Goal: Book appointment/travel/reservation

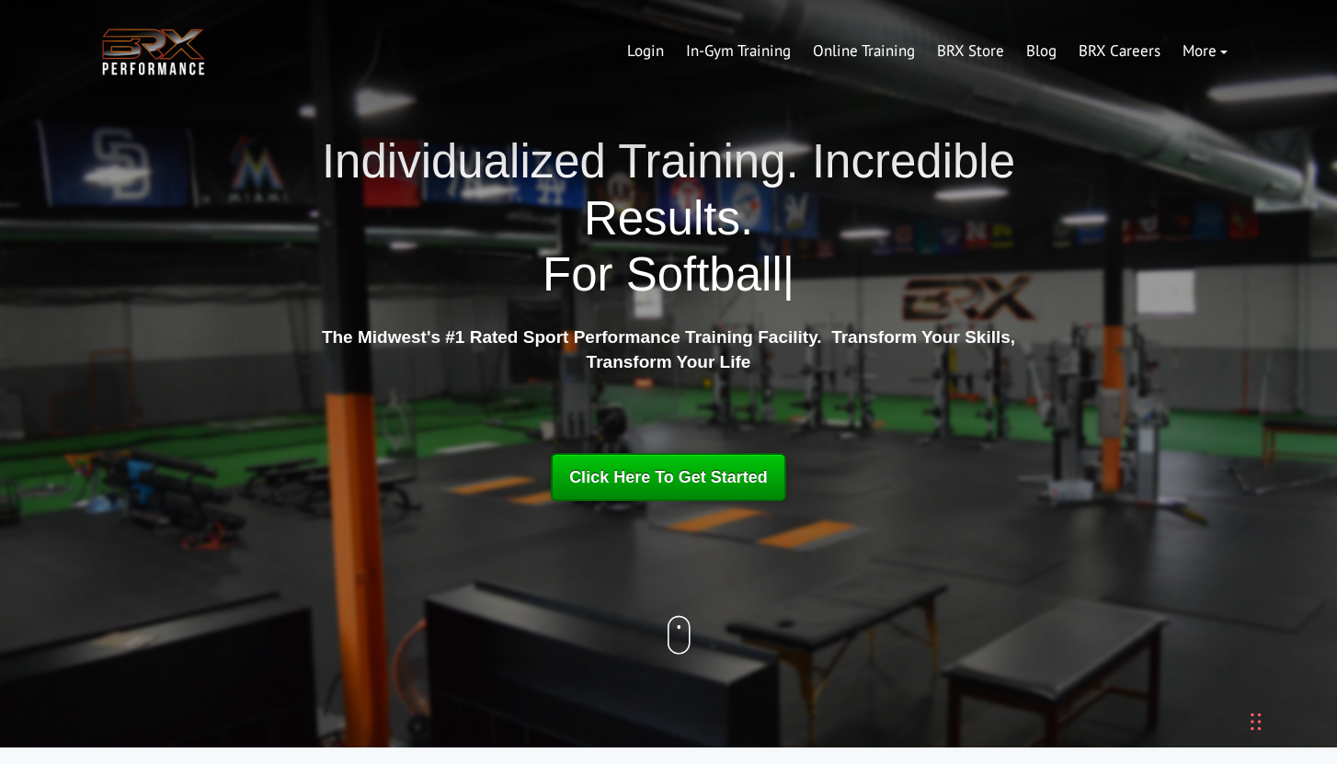
click at [622, 482] on span "Click Here To Get Started" at bounding box center [668, 477] width 199 height 18
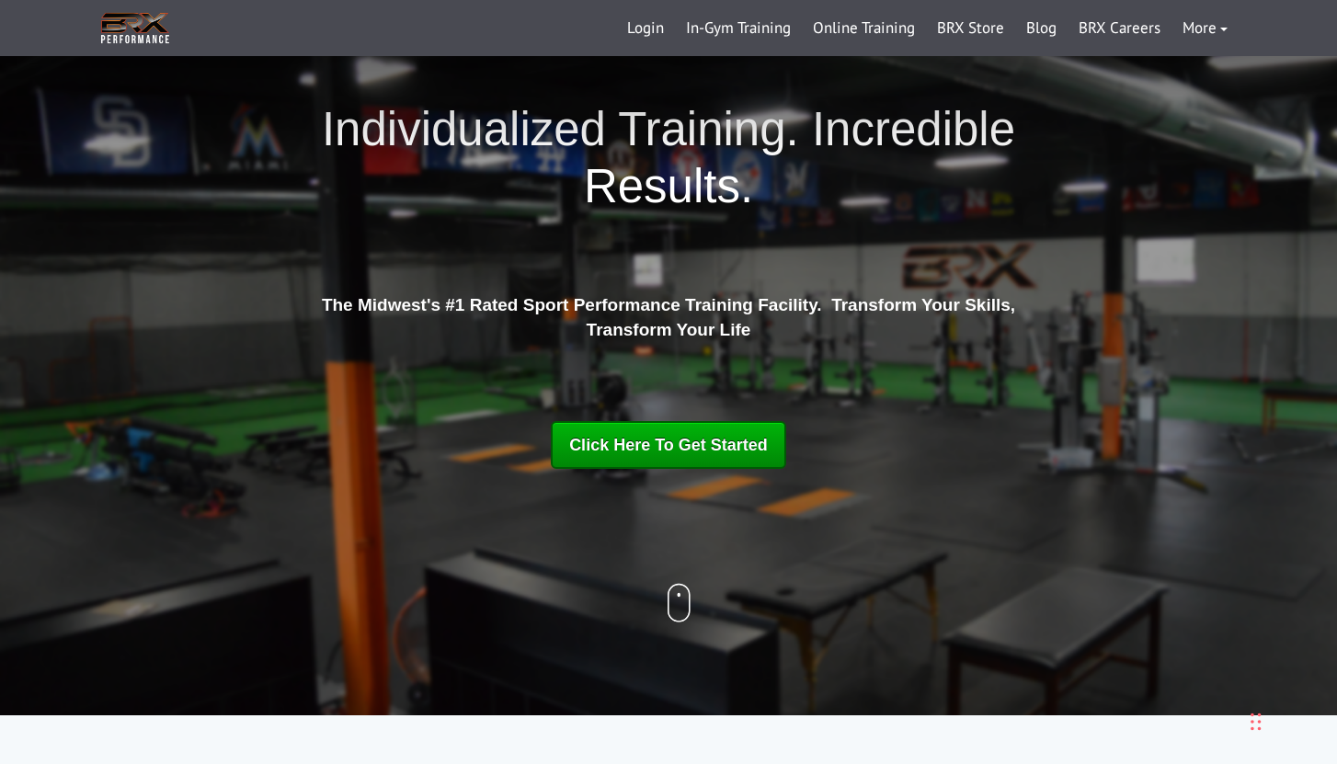
scroll to position [35, 0]
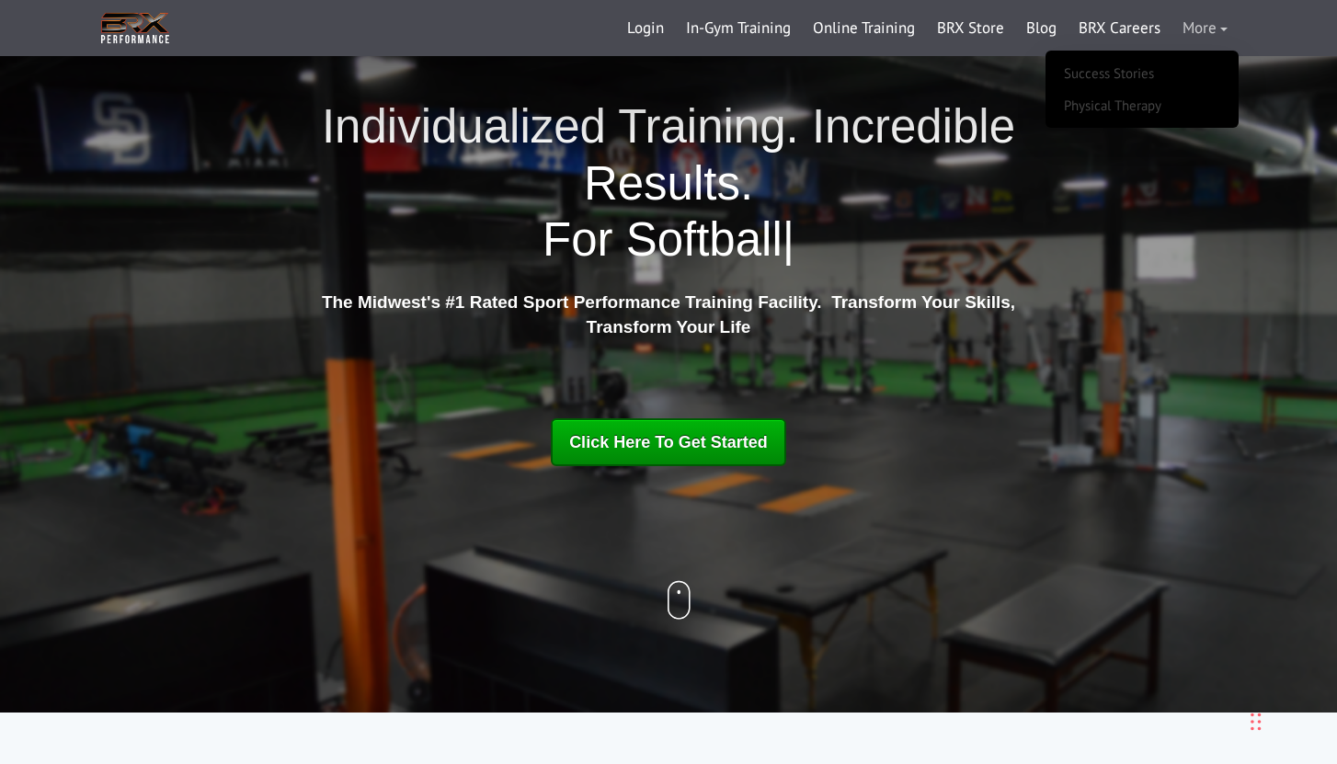
click at [1217, 36] on link "More" at bounding box center [1204, 28] width 67 height 44
click at [1210, 26] on link "More" at bounding box center [1204, 28] width 67 height 44
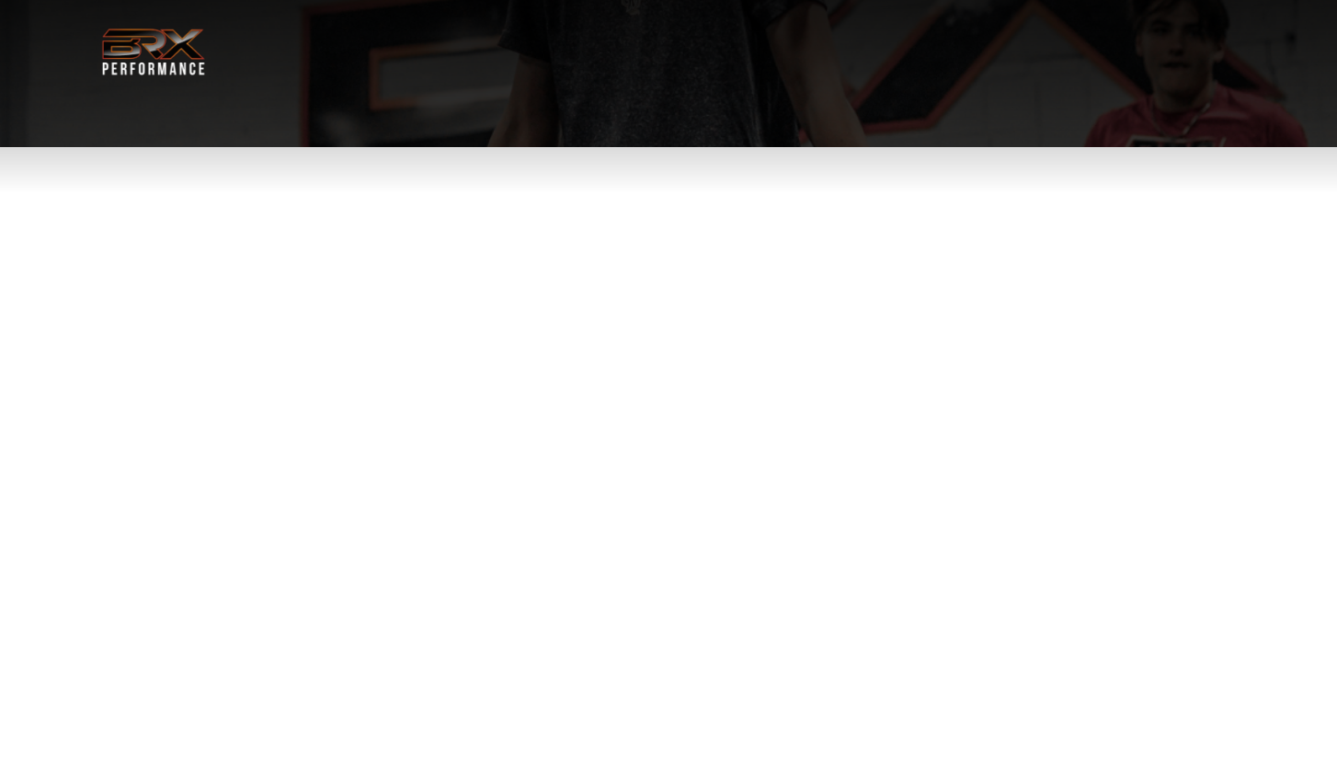
select select "******"
select select "**"
select select "**********"
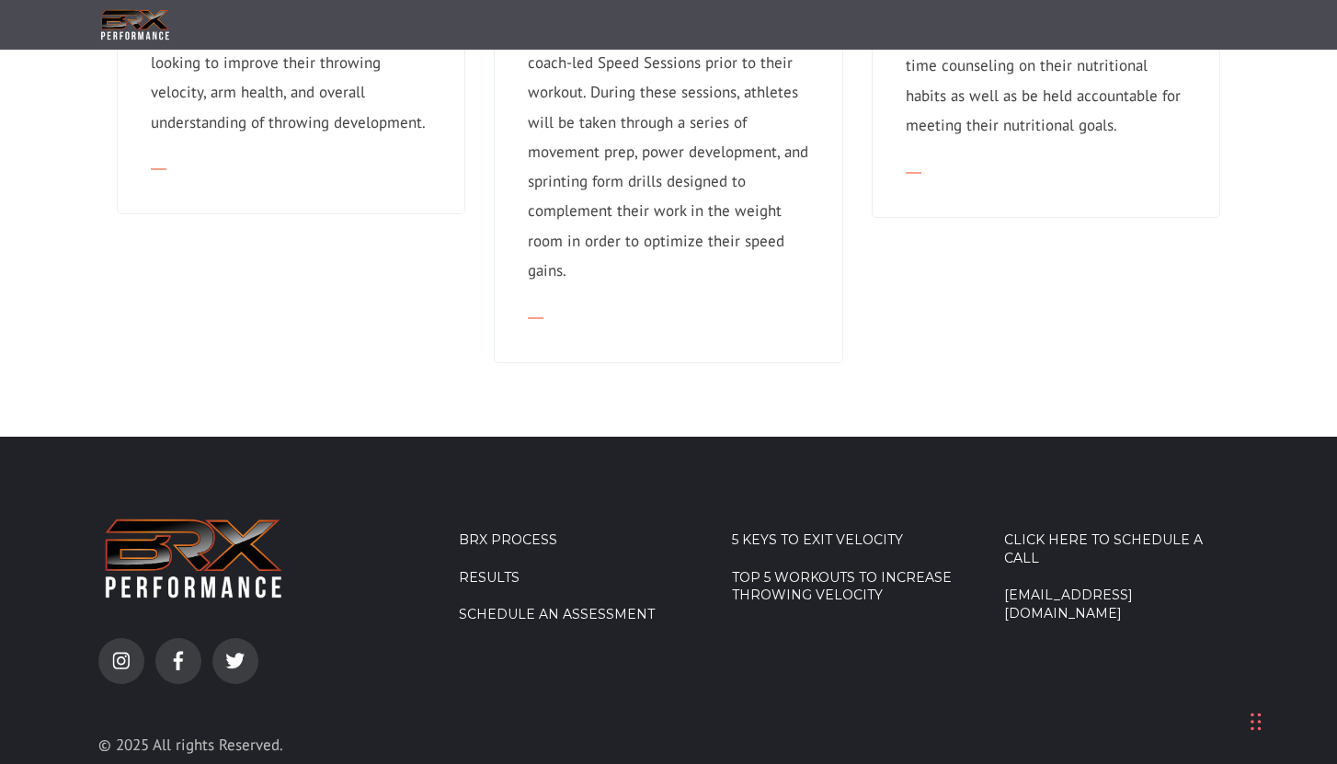
scroll to position [1927, 0]
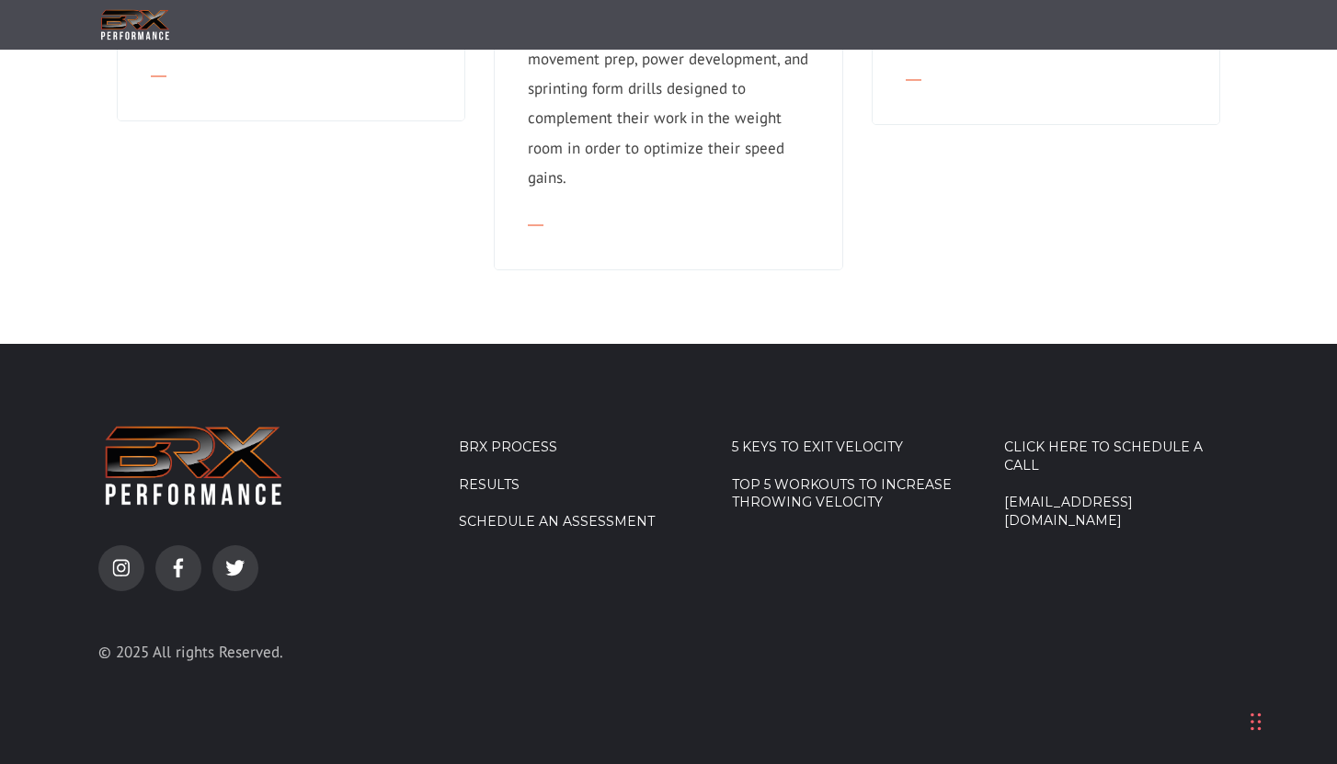
click at [486, 514] on li "Results" at bounding box center [576, 495] width 234 height 38
click at [488, 522] on link "Schedule an Assessment" at bounding box center [576, 522] width 234 height 18
click at [539, 525] on link "Schedule an Assessment" at bounding box center [576, 522] width 234 height 18
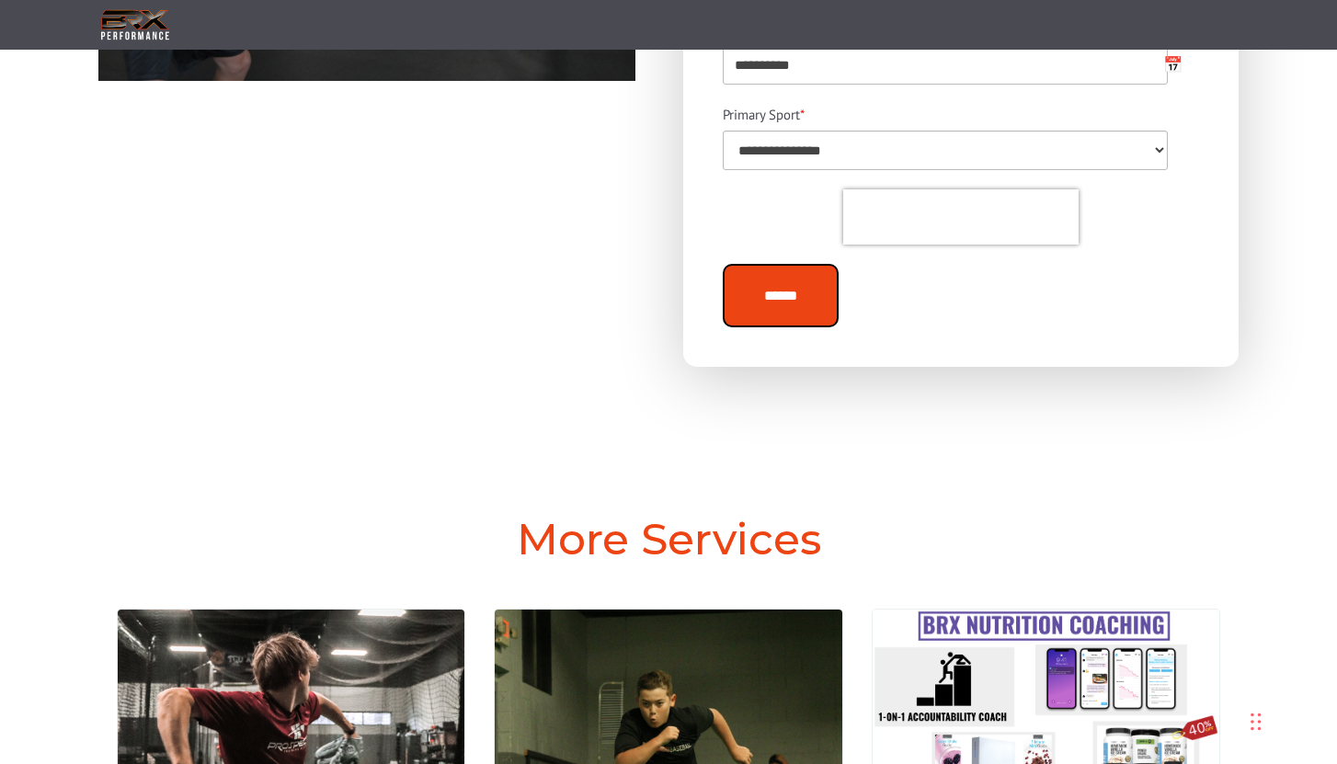
scroll to position [0, 0]
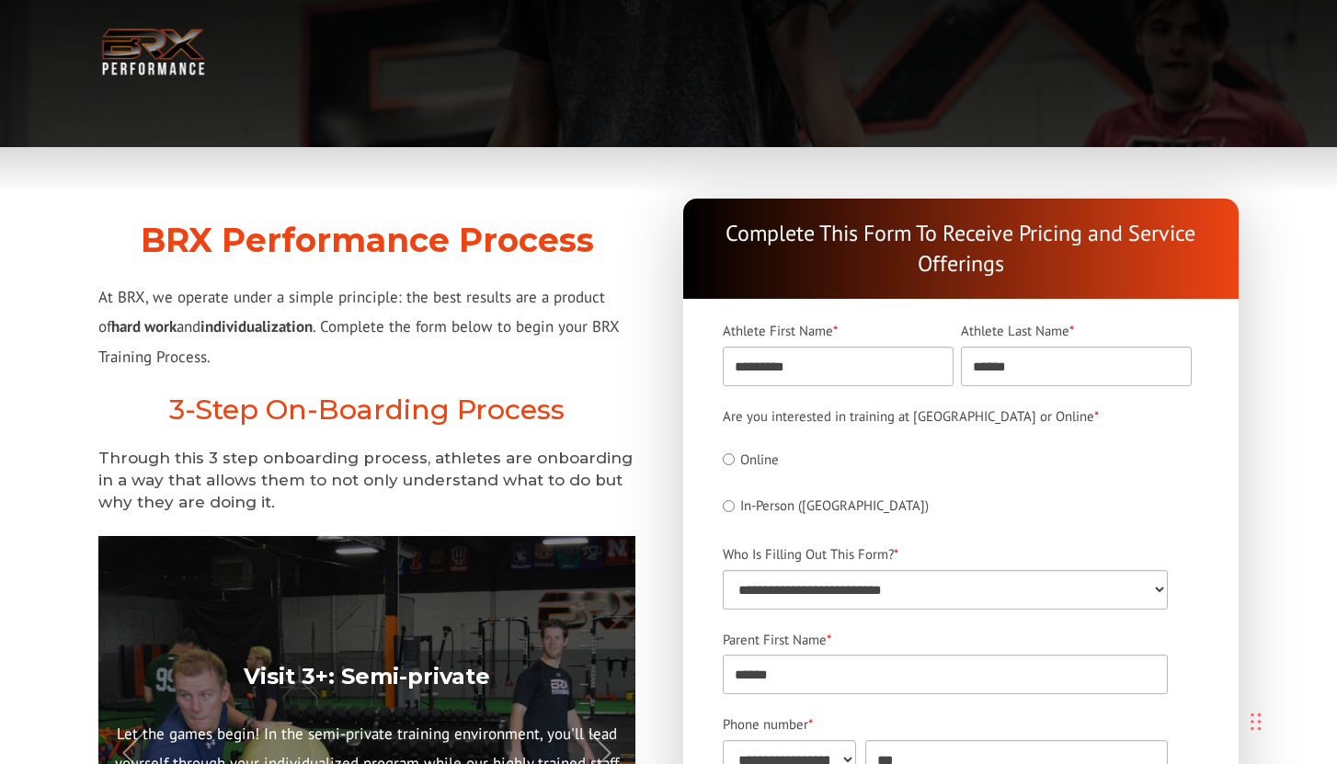
click at [143, 53] on img at bounding box center [153, 52] width 110 height 56
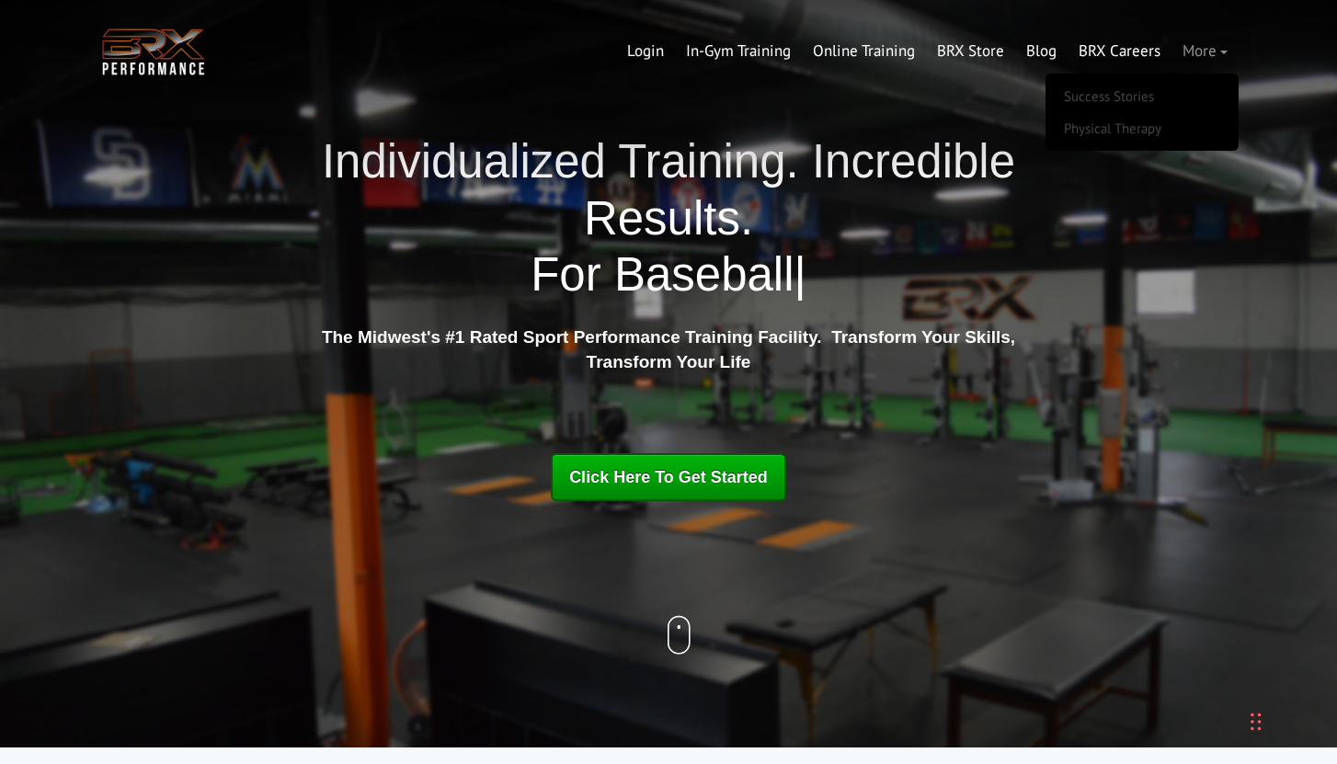
click at [1212, 46] on link "More" at bounding box center [1204, 51] width 67 height 44
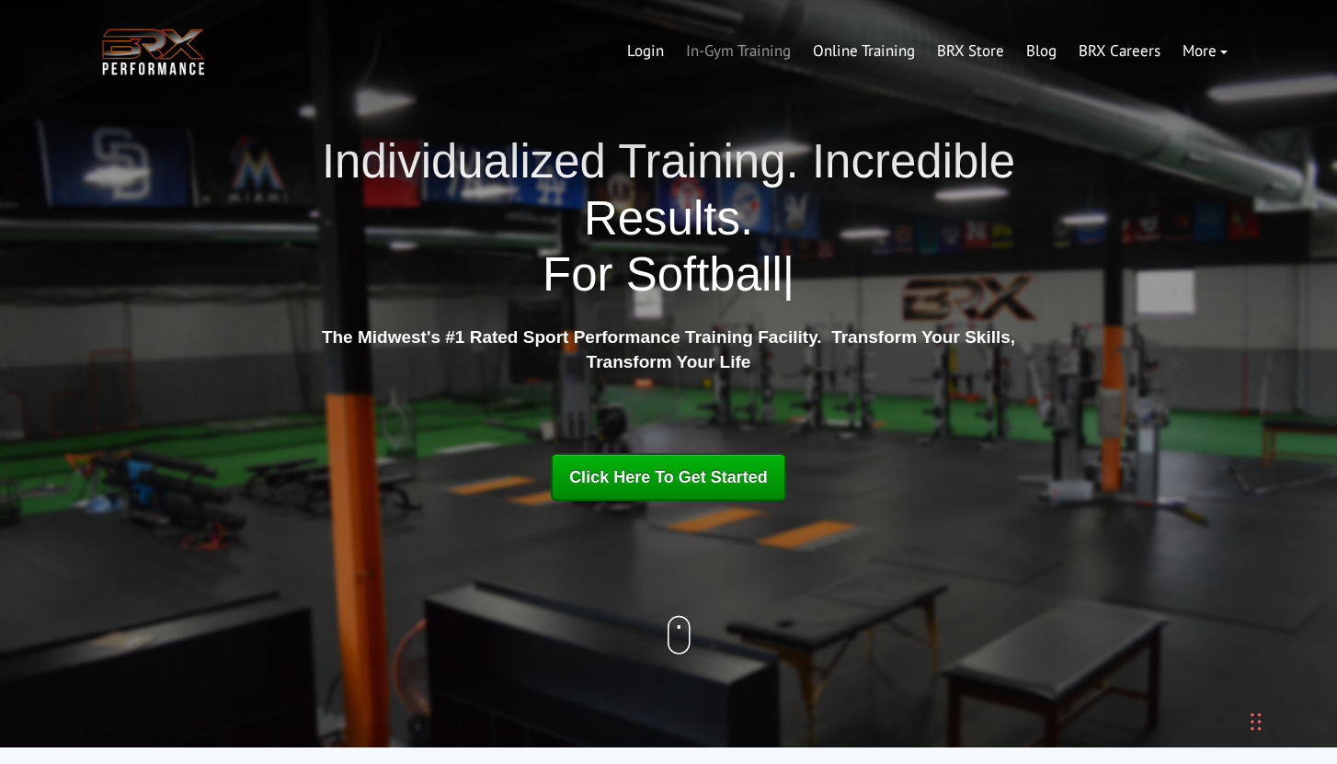
click at [741, 52] on link "In-Gym Training" at bounding box center [738, 51] width 127 height 44
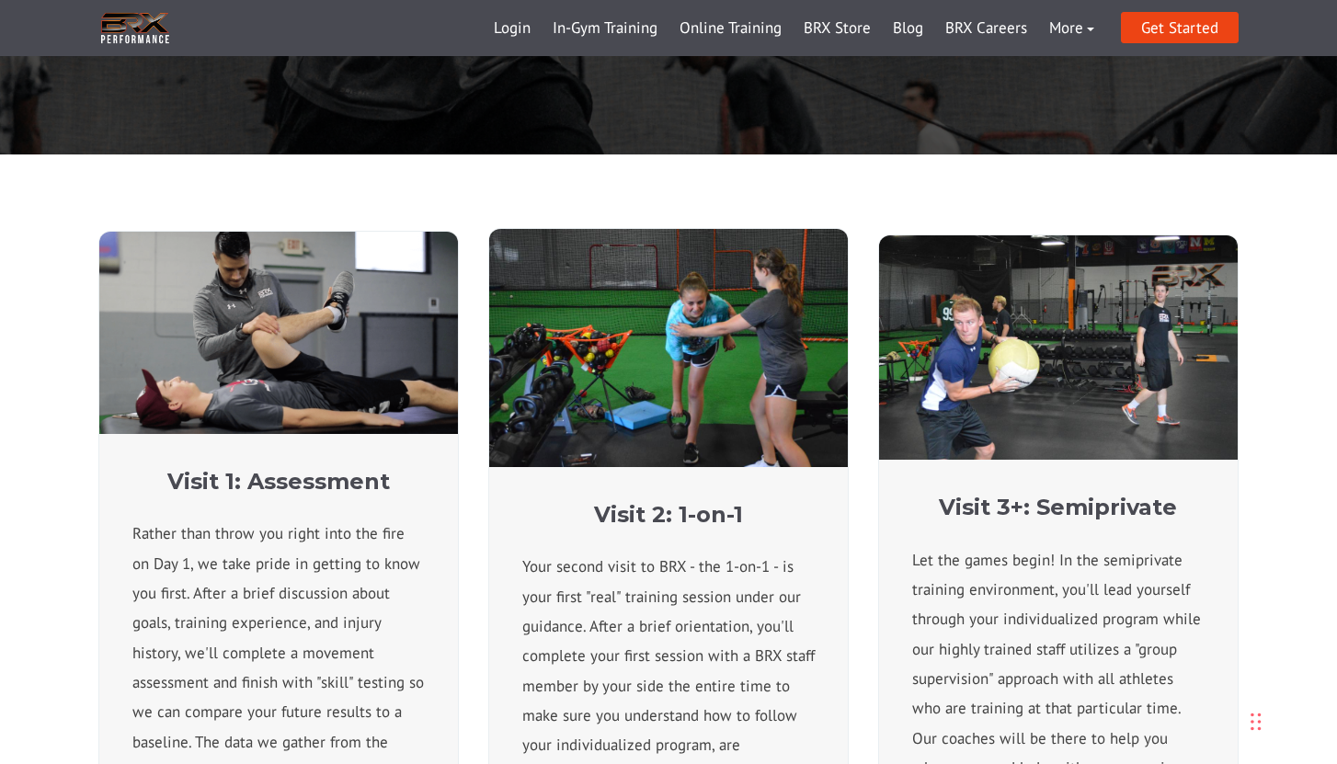
scroll to position [582, 0]
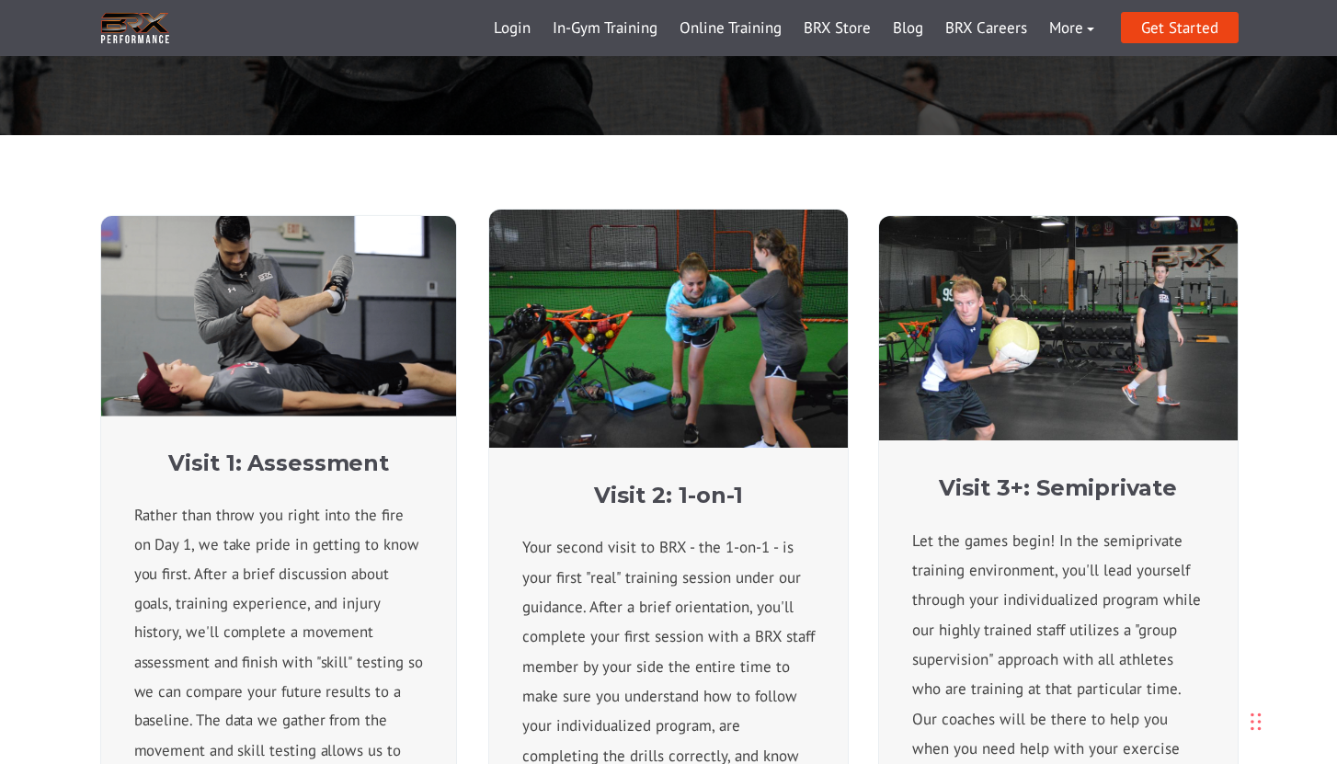
click at [269, 416] on img at bounding box center [278, 316] width 355 height 200
